Goal: Communication & Community: Answer question/provide support

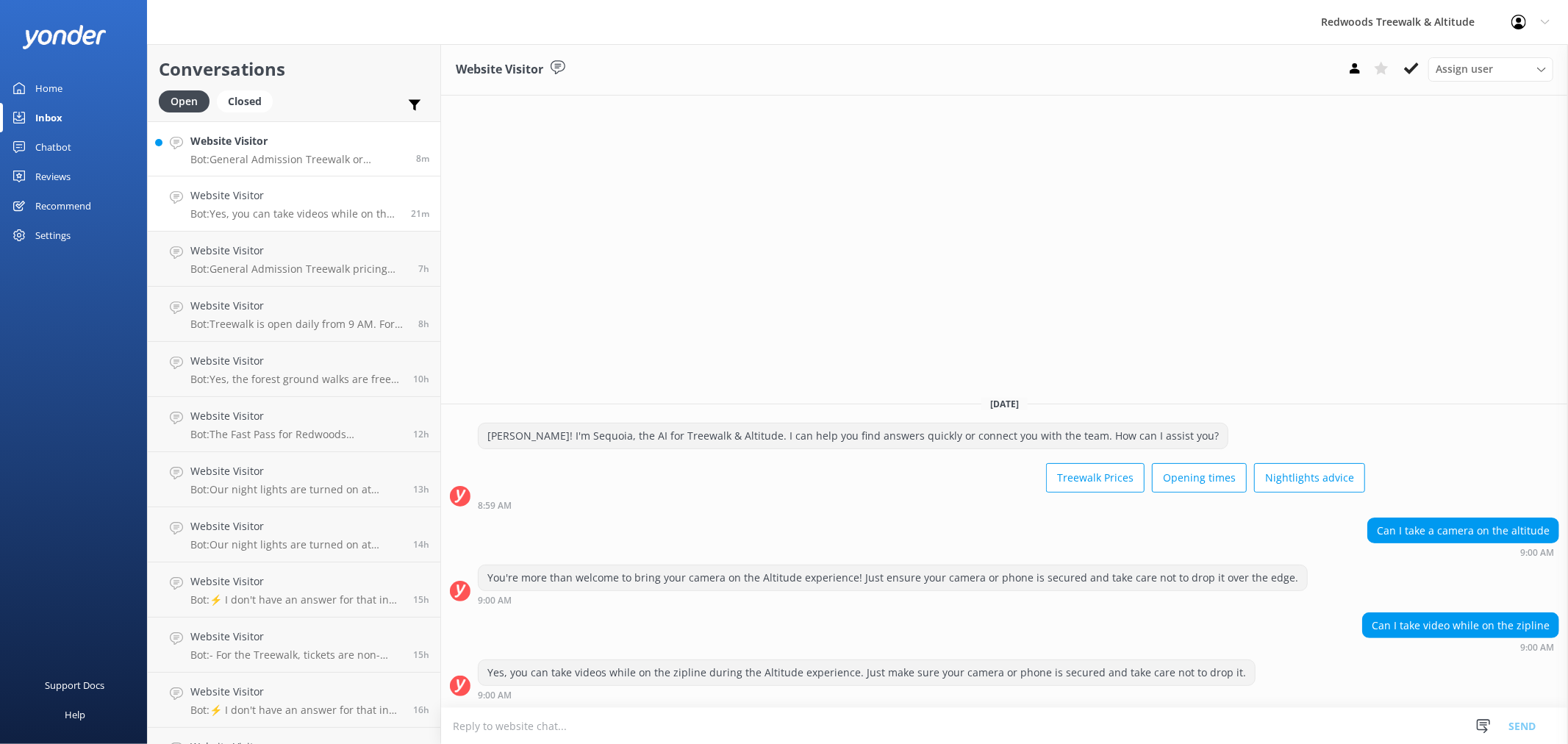
click at [240, 149] on h4 "Website Visitor" at bounding box center [298, 141] width 215 height 16
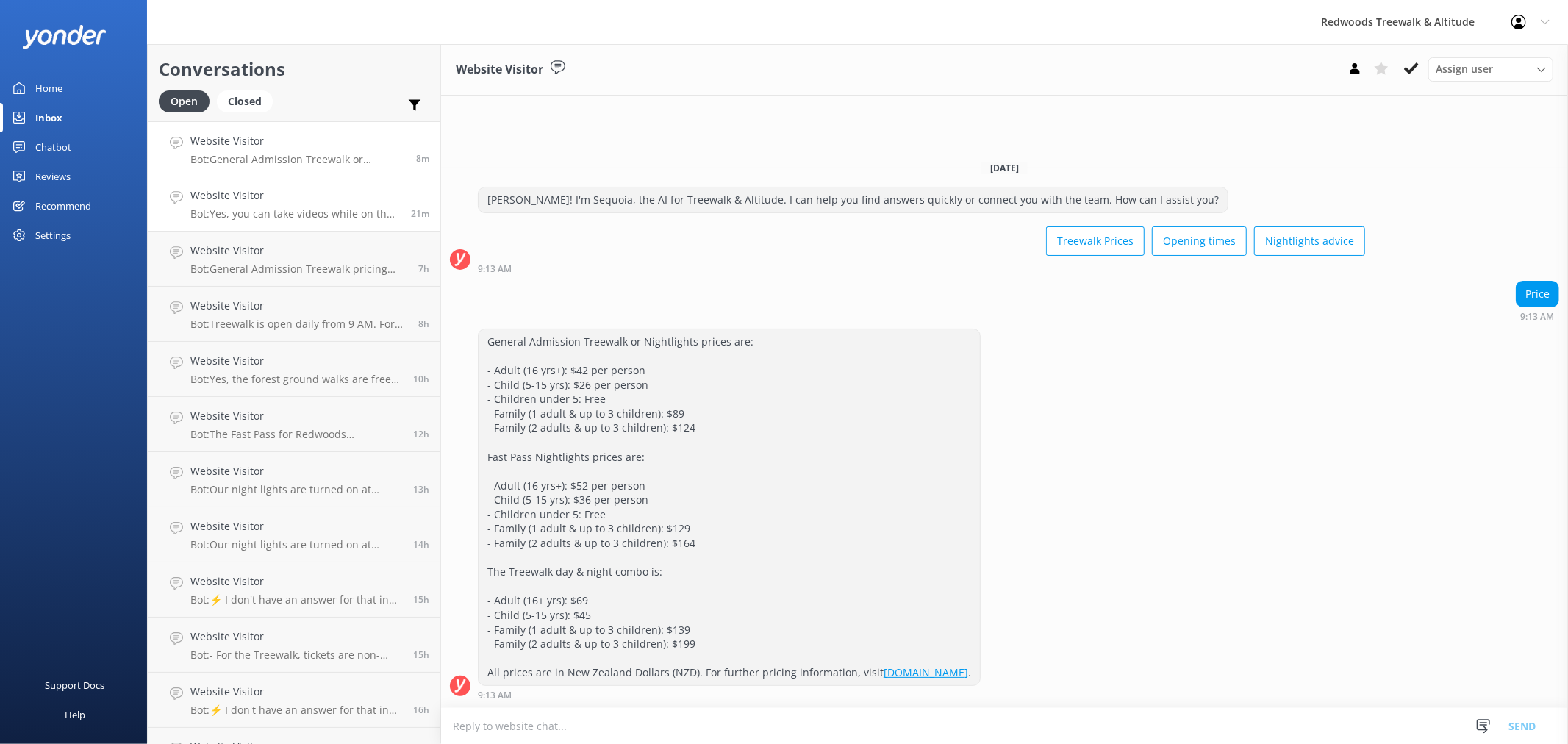
click at [223, 215] on p "Bot: Yes, you can take videos while on the zipline during the Altitude experien…" at bounding box center [295, 213] width 210 height 13
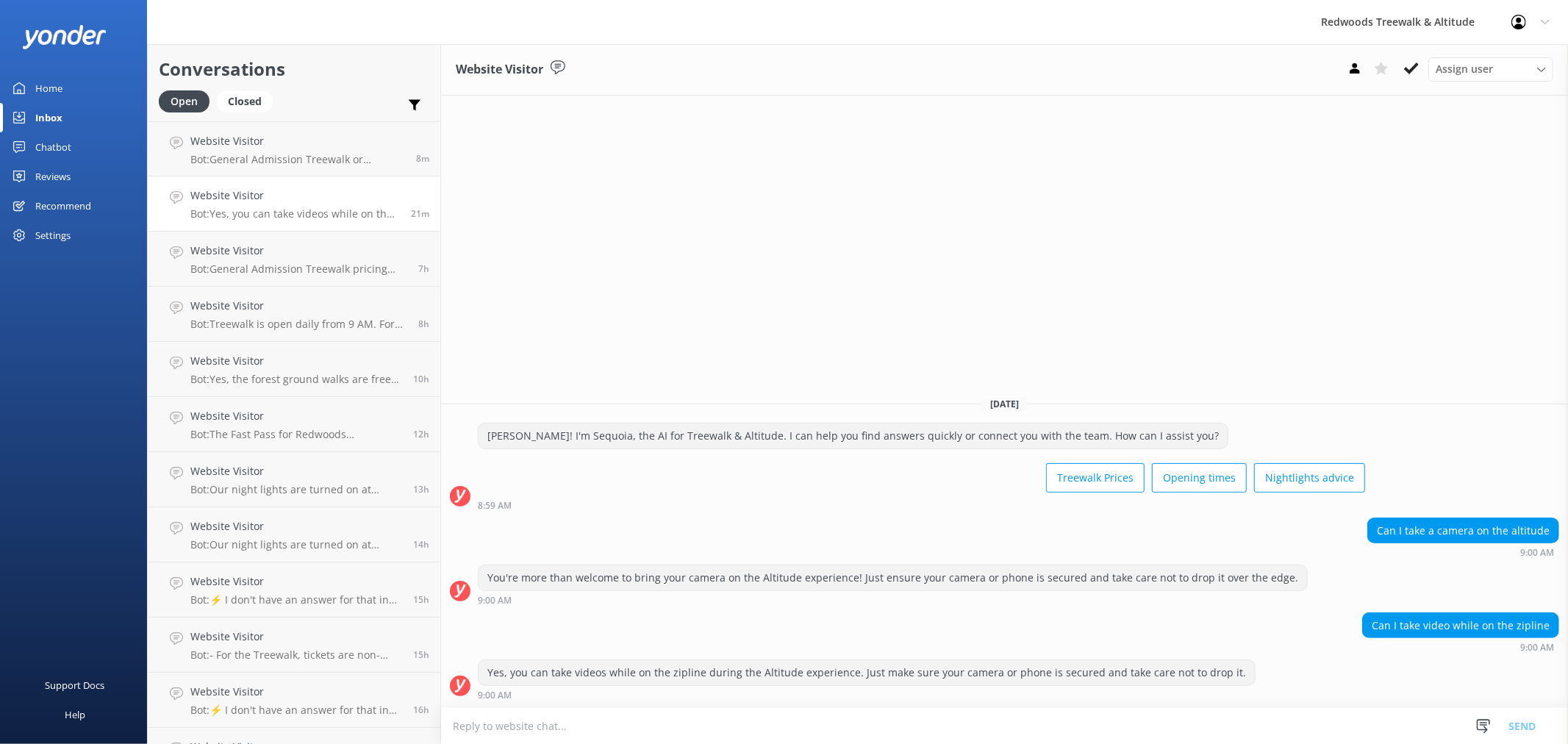
click at [60, 170] on div "Reviews" at bounding box center [52, 177] width 35 height 30
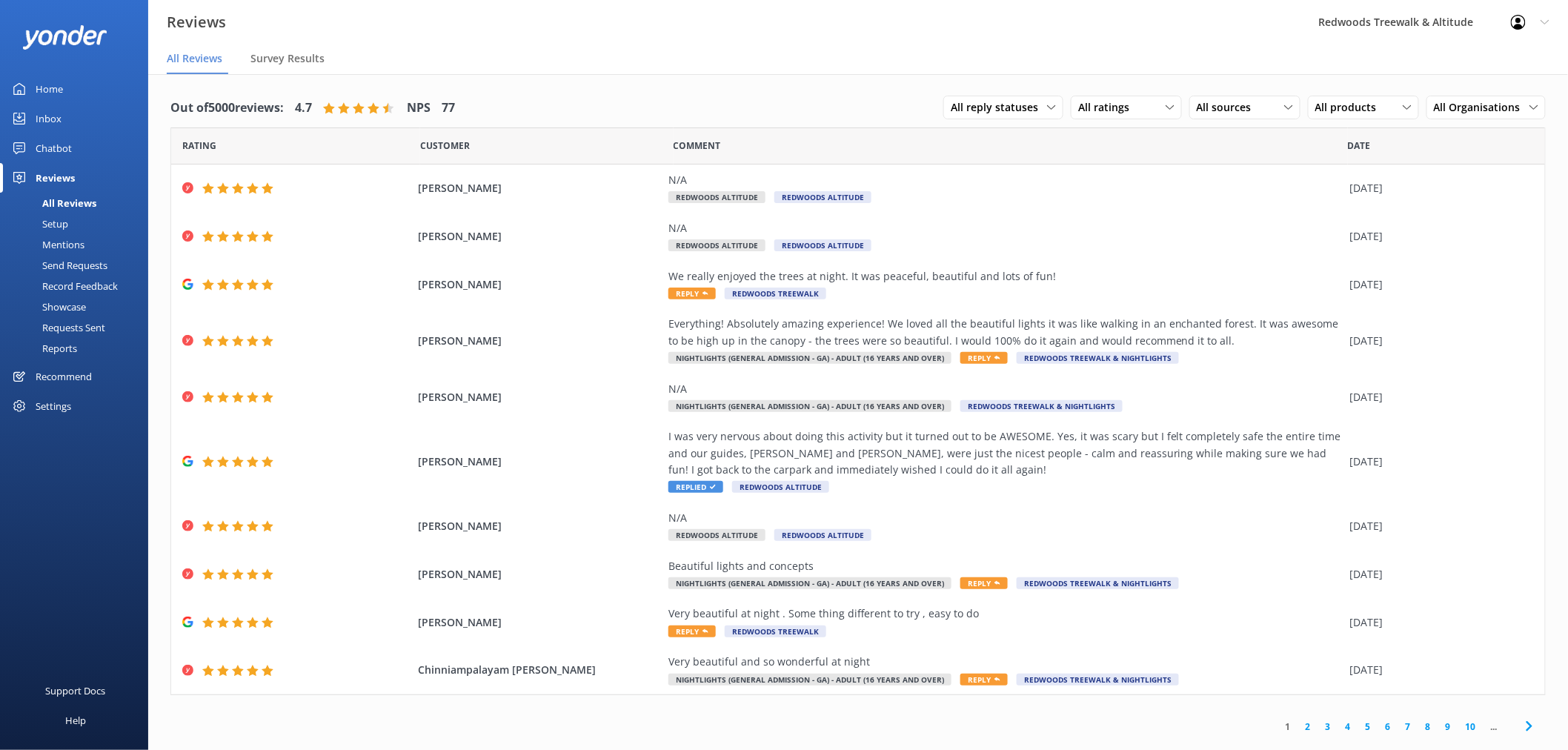
click at [63, 85] on link "Home" at bounding box center [74, 89] width 148 height 30
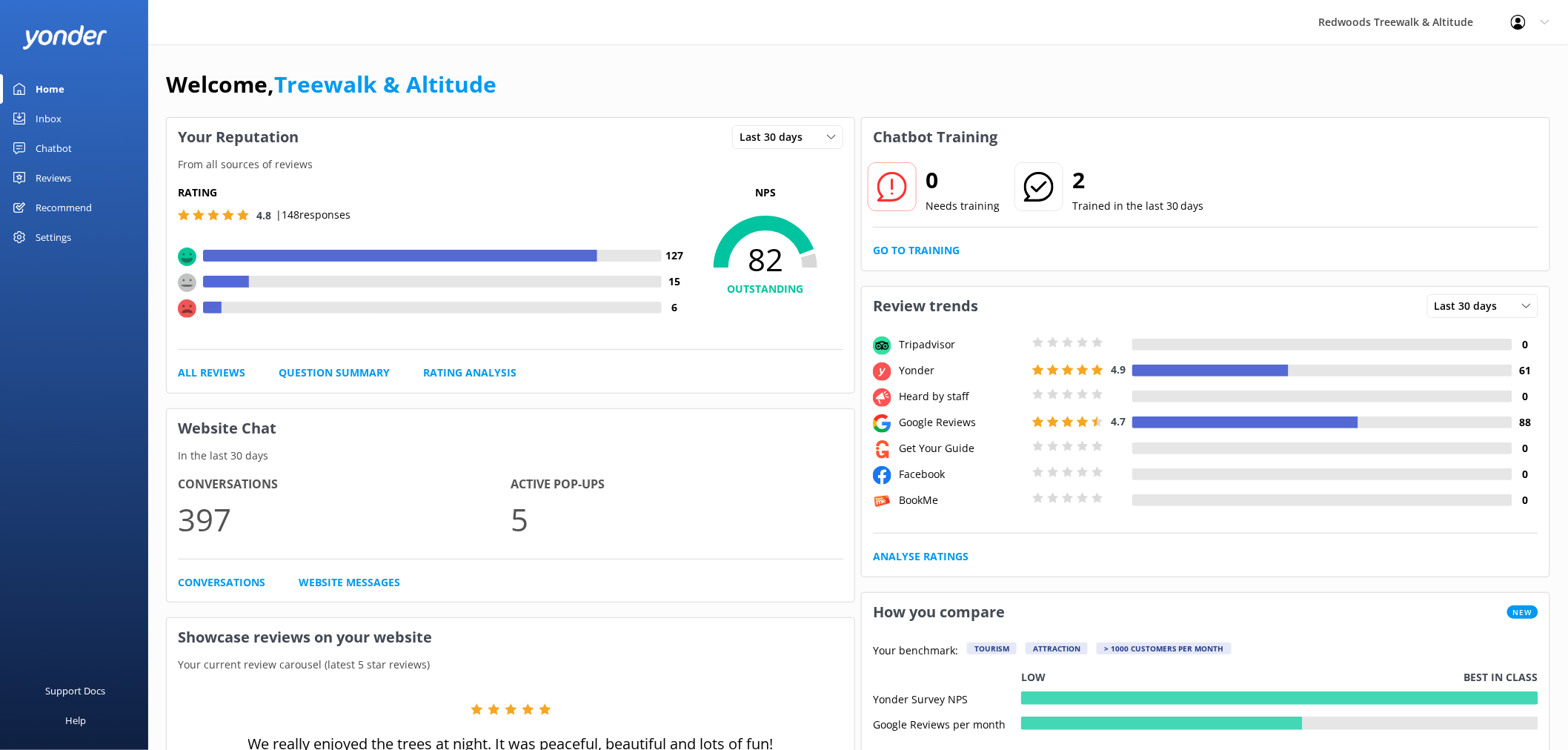
click at [54, 179] on div "Reviews" at bounding box center [53, 178] width 35 height 30
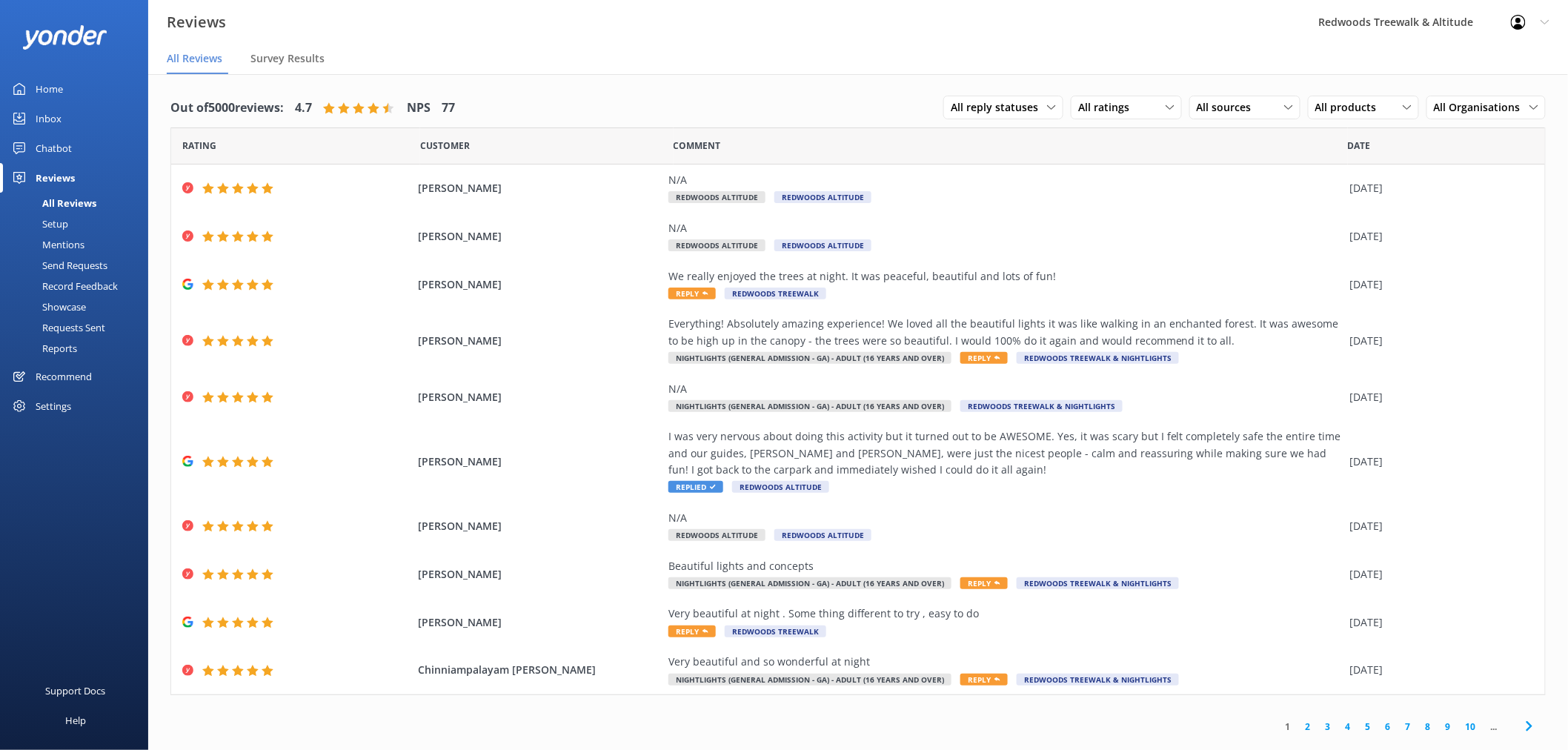
click at [70, 120] on link "Inbox" at bounding box center [74, 119] width 148 height 30
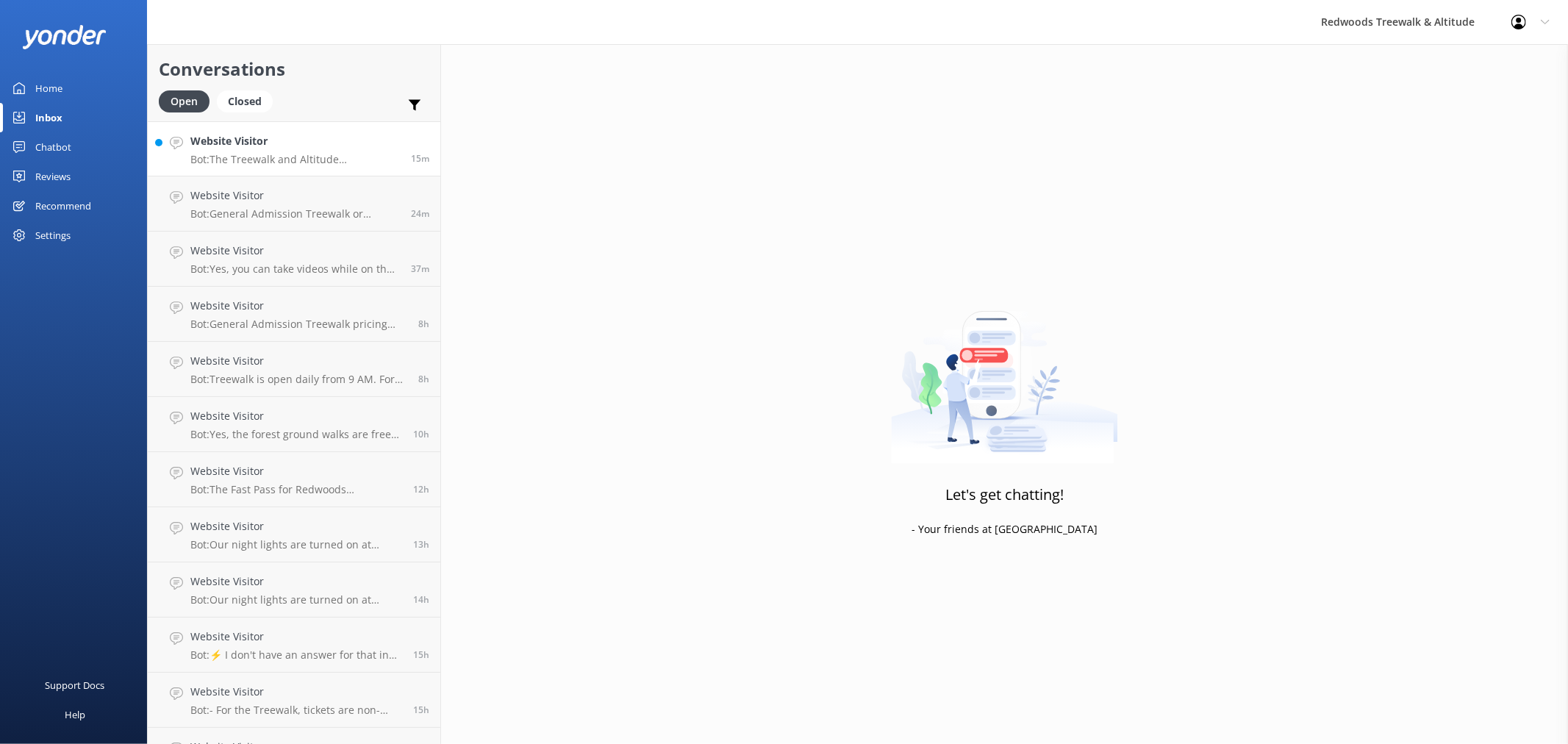
click at [302, 144] on h4 "Website Visitor" at bounding box center [295, 141] width 210 height 16
